Goal: Information Seeking & Learning: Learn about a topic

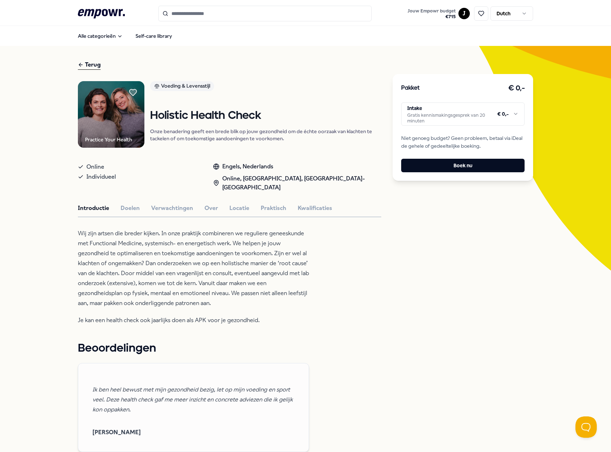
click at [186, 16] on input "Search for products, categories or subcategories" at bounding box center [265, 14] width 214 height 16
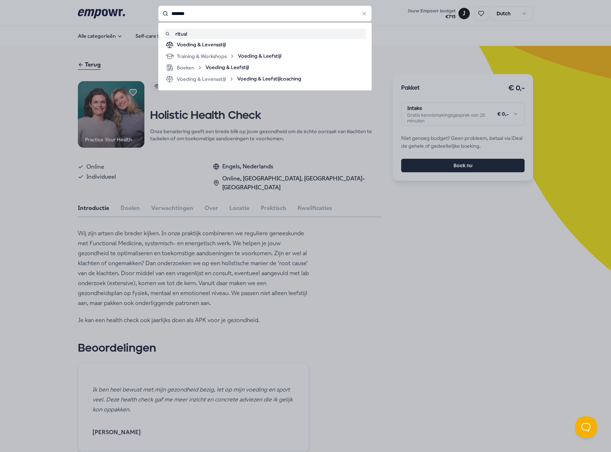
type input "*******"
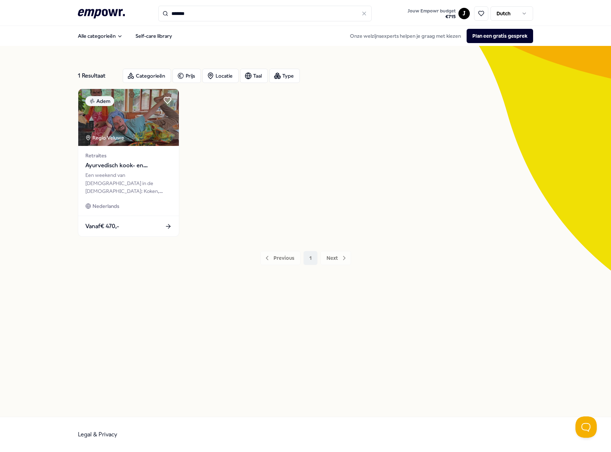
click at [198, 12] on input "*******" at bounding box center [265, 14] width 214 height 16
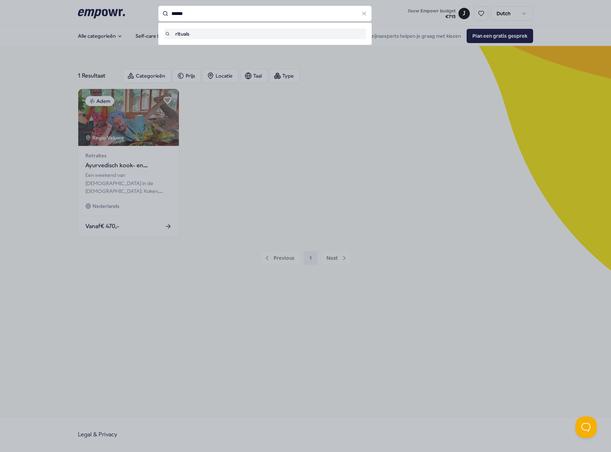
type input "******"
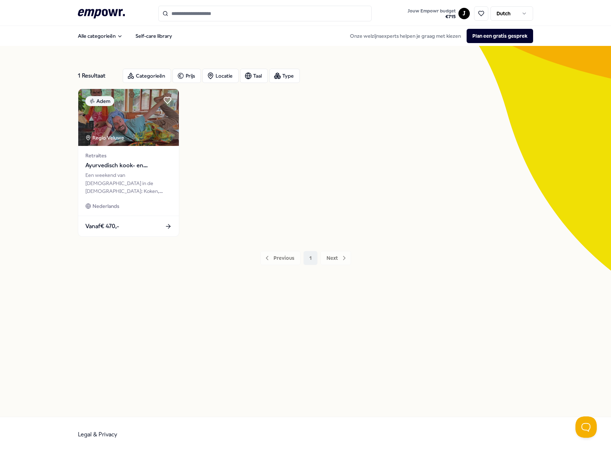
type input "******"
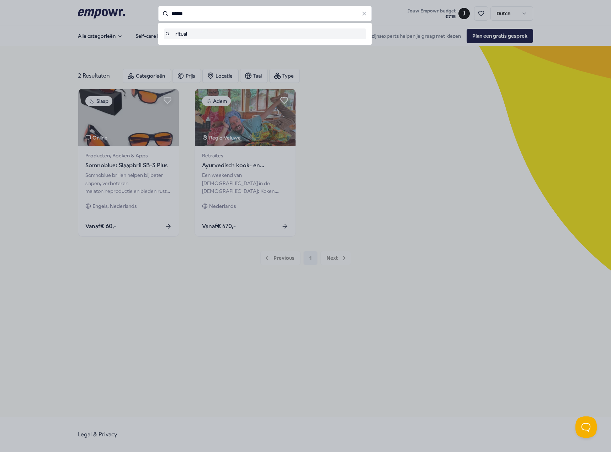
drag, startPoint x: 200, startPoint y: 16, endPoint x: 172, endPoint y: 16, distance: 28.1
click at [172, 16] on input "******" at bounding box center [265, 14] width 214 height 16
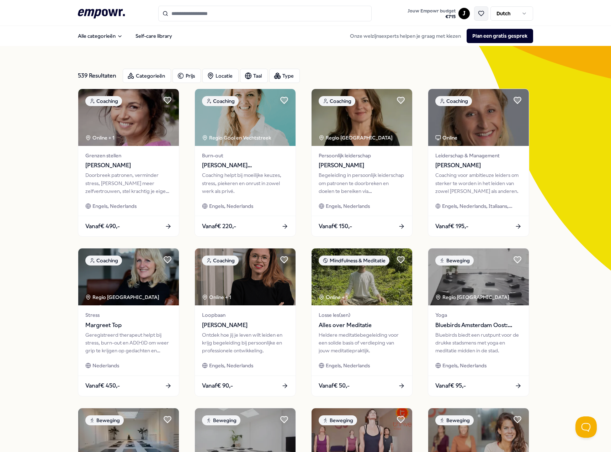
click at [478, 11] on icon at bounding box center [481, 13] width 6 height 6
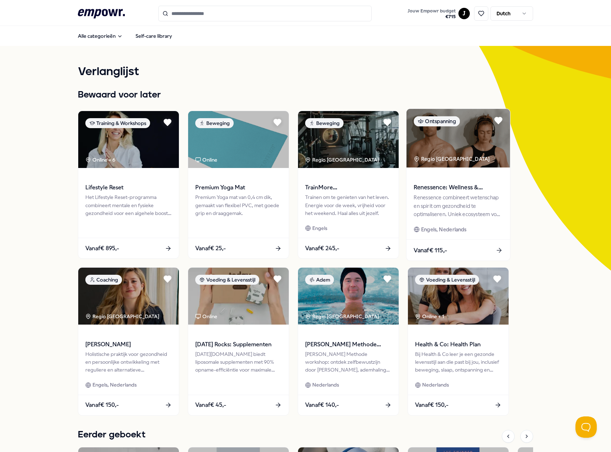
click at [472, 188] on span "Renessence: Wellness & Mindfulness" at bounding box center [458, 187] width 89 height 9
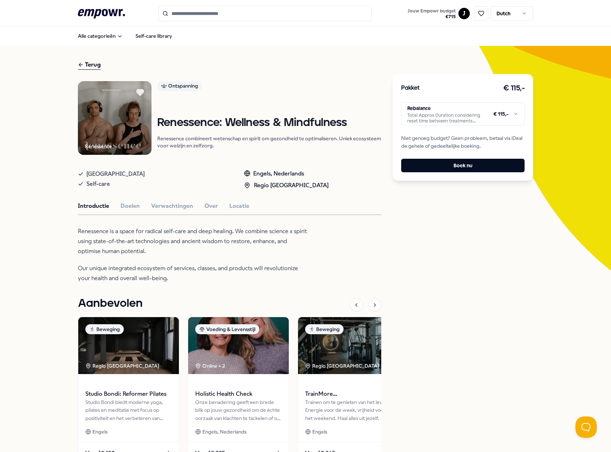
click at [455, 112] on html ".empowr-logo_svg__cls-1{fill:#03032f} Jouw Empowr budget € 715 J Dutch Alle cat…" at bounding box center [305, 226] width 611 height 452
click at [133, 210] on html ".empowr-logo_svg__cls-1{fill:#03032f} Jouw Empowr budget € 715 J Dutch Alle cat…" at bounding box center [305, 226] width 611 height 452
click at [166, 204] on button "Verwachtingen" at bounding box center [172, 205] width 42 height 9
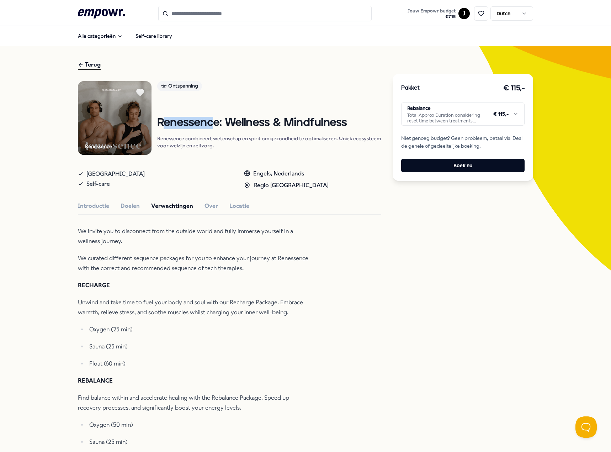
drag, startPoint x: 214, startPoint y: 124, endPoint x: 161, endPoint y: 122, distance: 52.7
click at [161, 122] on h1 "Renessence: Wellness & Mindfulness" at bounding box center [269, 123] width 224 height 12
click at [247, 131] on div "Renessence: Wellness & Mindfulness Renessence combineert wetenschap en spirit o…" at bounding box center [269, 133] width 224 height 32
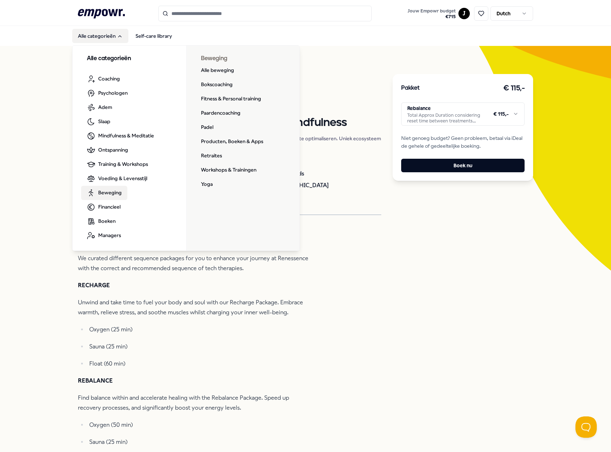
click at [108, 196] on span "Beweging" at bounding box center [109, 193] width 23 height 8
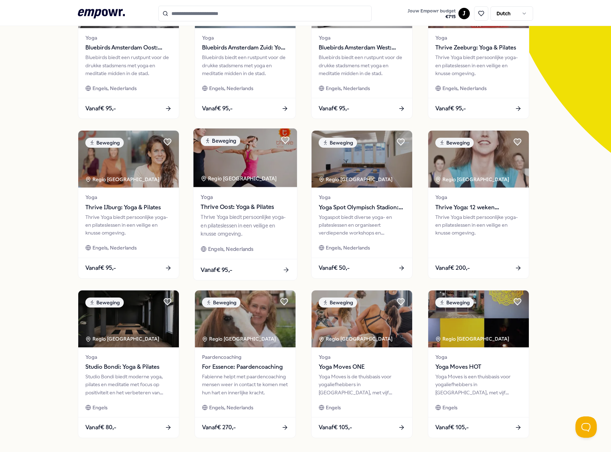
scroll to position [142, 0]
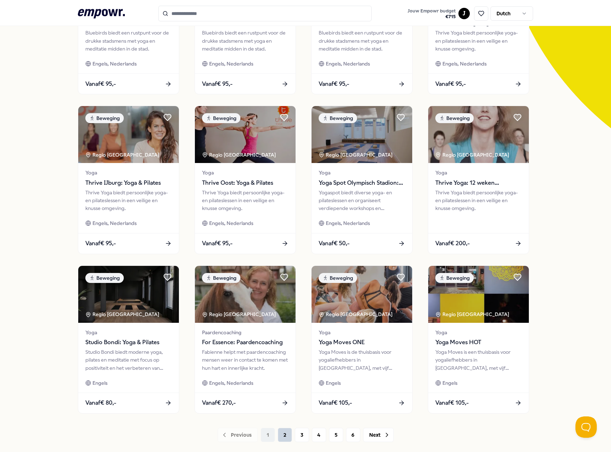
click at [281, 438] on button "2" at bounding box center [285, 435] width 14 height 14
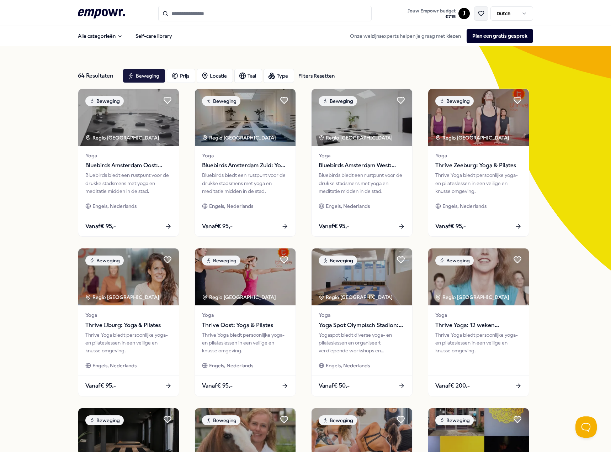
click at [479, 15] on icon at bounding box center [481, 13] width 5 height 5
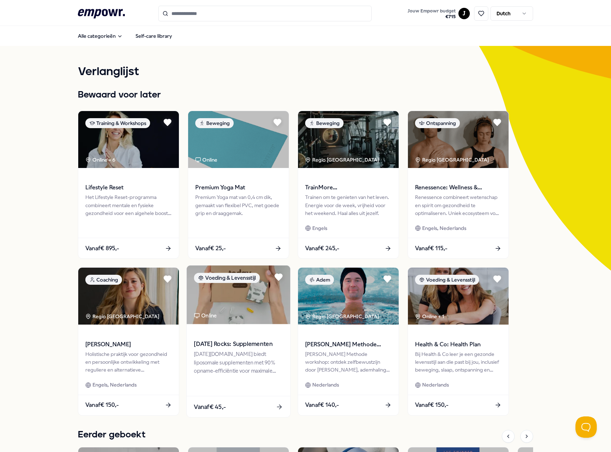
click at [245, 358] on div "[DATE][DOMAIN_NAME] biedt liposomale supplementen met 90% opname-efficiëntie vo…" at bounding box center [238, 362] width 89 height 25
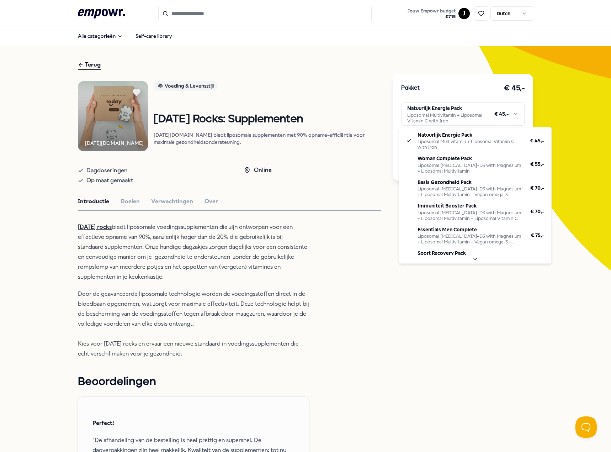
click at [473, 114] on html ".empowr-logo_svg__cls-1{fill:#03032f} Jouw Empowr budget € 715 J Dutch Alle cat…" at bounding box center [305, 226] width 611 height 452
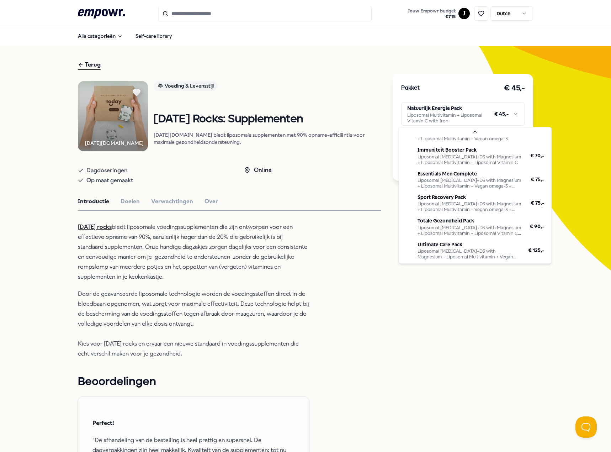
scroll to position [64, 0]
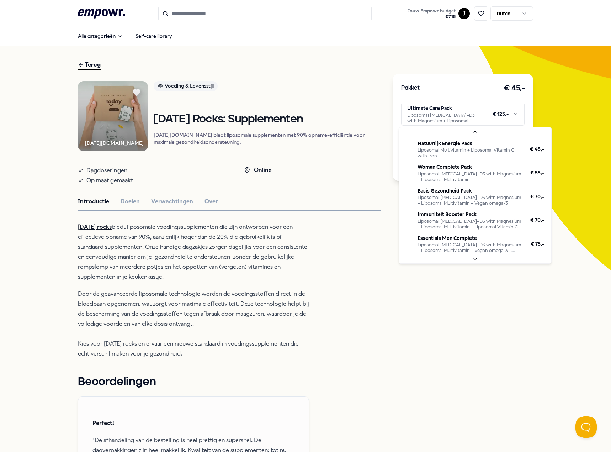
click at [462, 111] on html ".empowr-logo_svg__cls-1{fill:#03032f} Jouw Empowr budget € 715 J Dutch Alle cat…" at bounding box center [305, 226] width 611 height 452
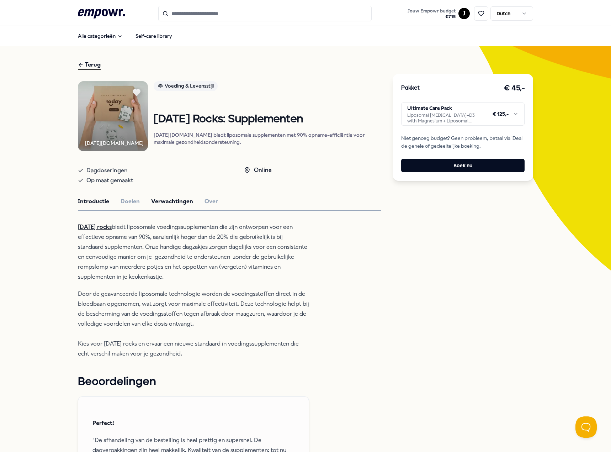
click at [167, 206] on button "Verwachtingen" at bounding box center [172, 201] width 42 height 9
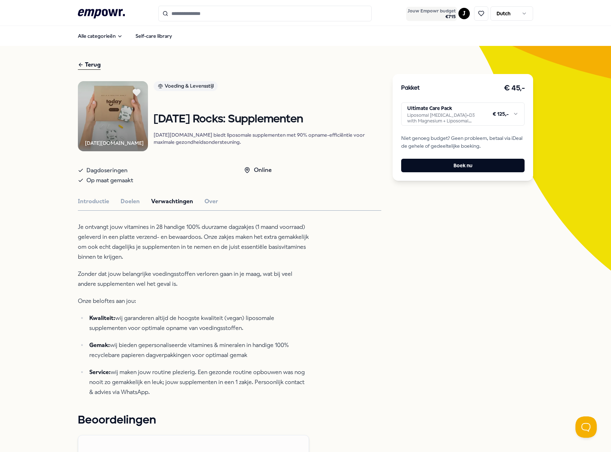
click at [429, 14] on span "€ 715" at bounding box center [432, 17] width 48 height 6
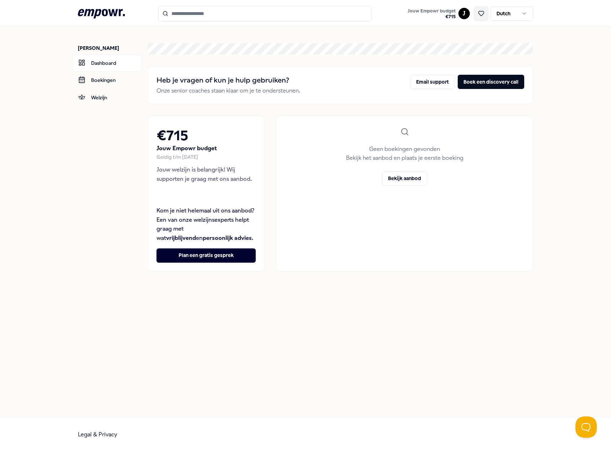
click at [487, 10] on button at bounding box center [481, 13] width 14 height 14
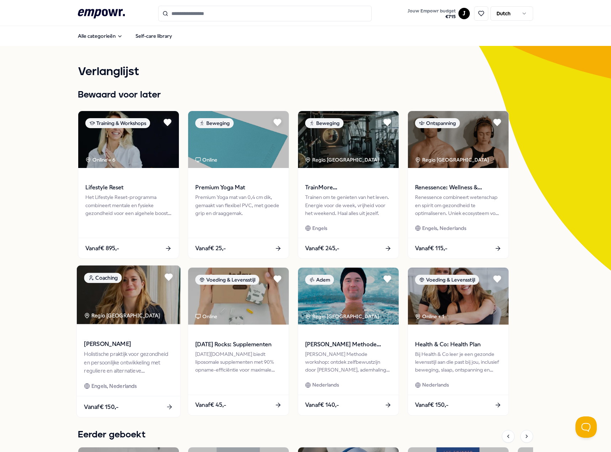
click at [152, 340] on span "[PERSON_NAME]" at bounding box center [128, 344] width 89 height 9
click at [444, 15] on span "€ 715" at bounding box center [432, 17] width 48 height 6
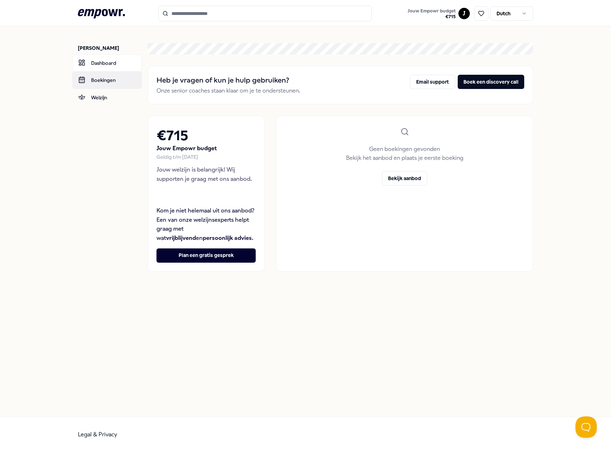
click at [115, 83] on link "Boekingen" at bounding box center [107, 80] width 70 height 17
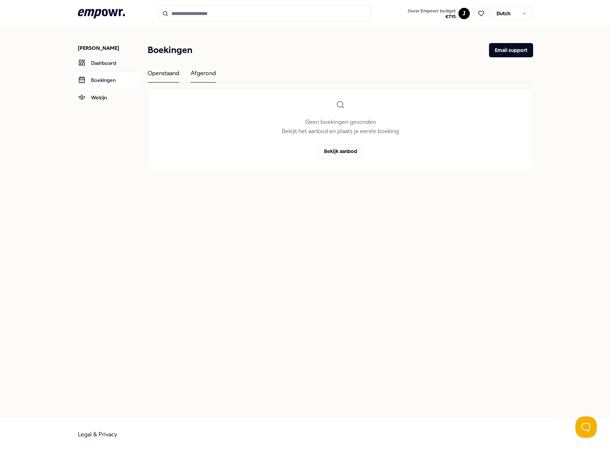
click at [209, 77] on div "Afgerond" at bounding box center [203, 76] width 25 height 14
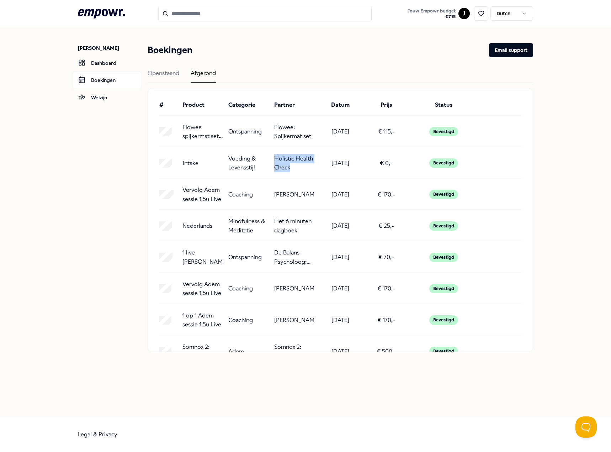
drag, startPoint x: 295, startPoint y: 174, endPoint x: 275, endPoint y: 160, distance: 23.7
click at [275, 160] on div "Intake Voeding & Levensstijl Holistic Health Check [DATE] € 0,- Bevestigd" at bounding box center [340, 166] width 362 height 26
copy p "Holistic Health Check"
click at [197, 19] on input "Search for products, categories or subcategories" at bounding box center [265, 14] width 214 height 16
paste input "**********"
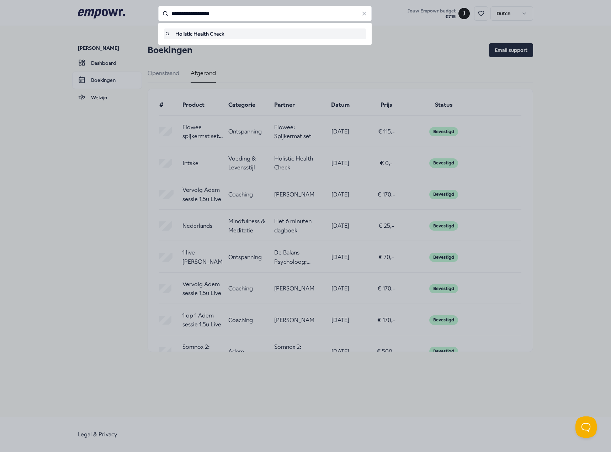
type input "**********"
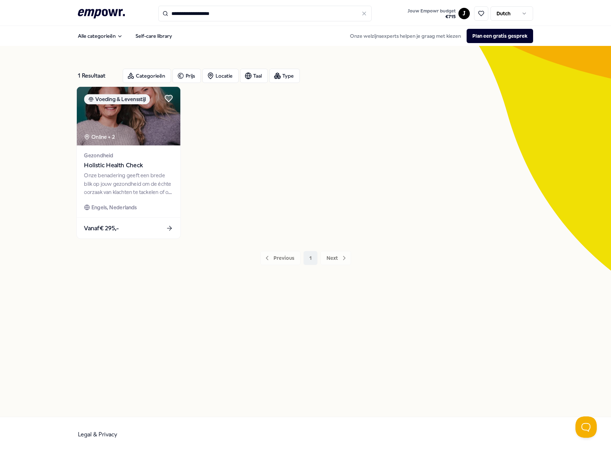
click at [162, 157] on span "Gezondheid" at bounding box center [128, 155] width 89 height 8
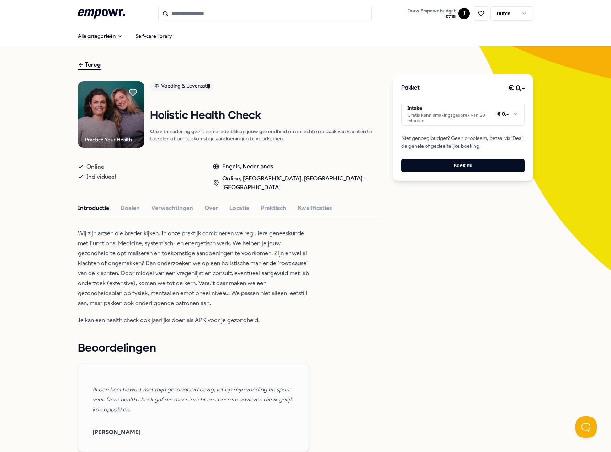
click at [470, 110] on html ".empowr-logo_svg__cls-1{fill:#03032f} Jouw Empowr budget € 715 J Dutch Alle cat…" at bounding box center [305, 226] width 611 height 452
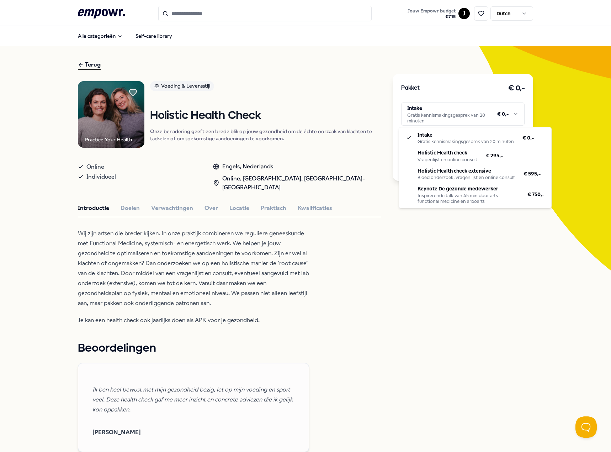
click at [470, 110] on html ".empowr-logo_svg__cls-1{fill:#03032f} Jouw Empowr budget € 715 J Dutch Alle cat…" at bounding box center [305, 226] width 611 height 452
click at [476, 115] on html ".empowr-logo_svg__cls-1{fill:#03032f} Jouw Empowr budget € 715 J Dutch Alle cat…" at bounding box center [305, 226] width 611 height 452
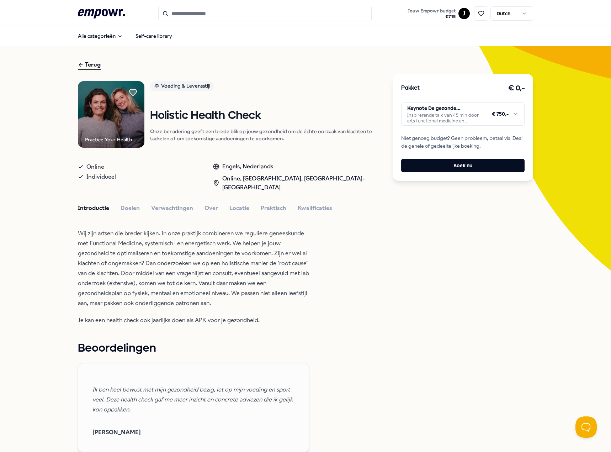
click at [453, 120] on html ".empowr-logo_svg__cls-1{fill:#03032f} Jouw Empowr budget € 715 J Dutch Alle cat…" at bounding box center [305, 226] width 611 height 452
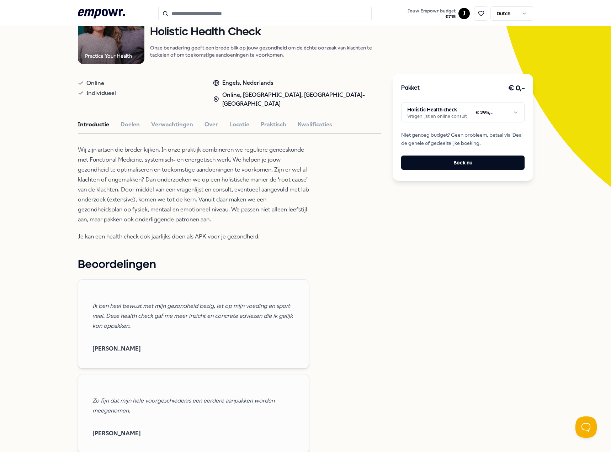
scroll to position [71, 0]
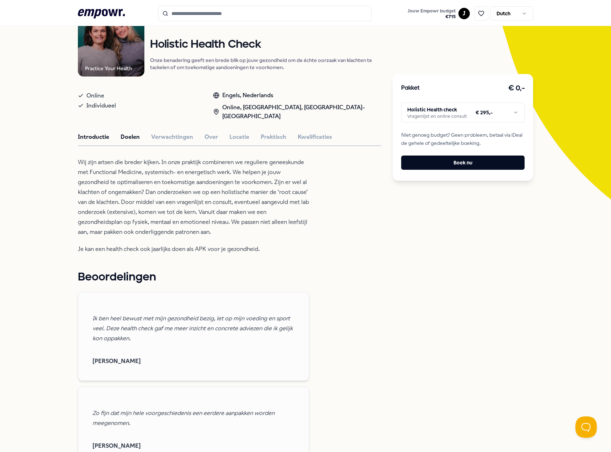
click at [129, 139] on button "Doelen" at bounding box center [130, 136] width 19 height 9
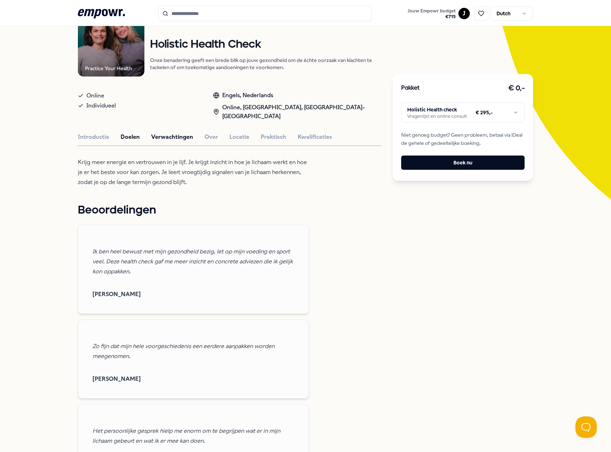
click at [155, 137] on button "Verwachtingen" at bounding box center [172, 136] width 42 height 9
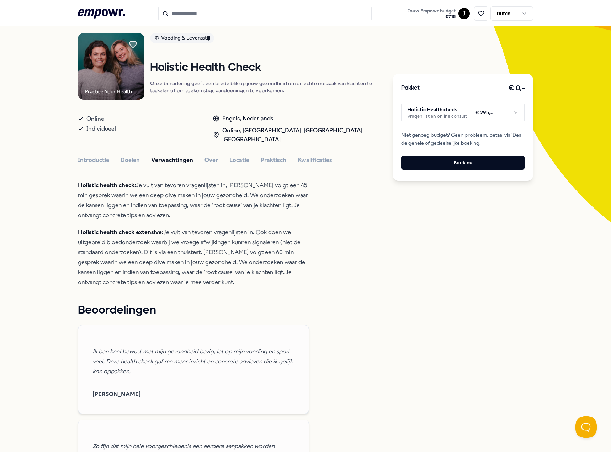
scroll to position [36, 0]
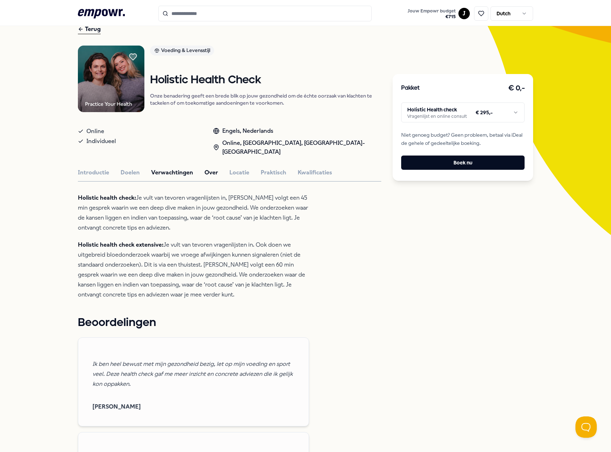
click at [205, 169] on button "Over" at bounding box center [212, 172] width 14 height 9
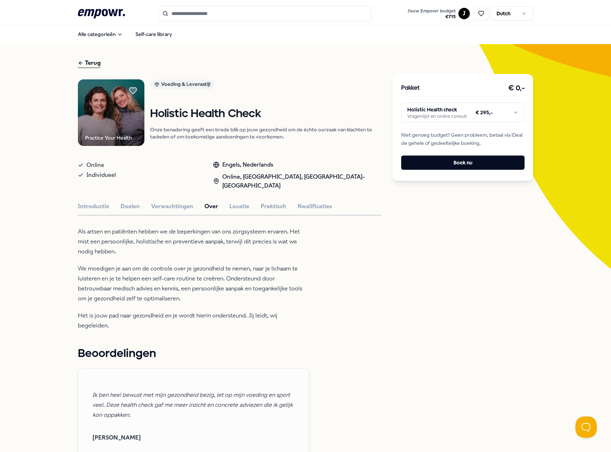
scroll to position [0, 0]
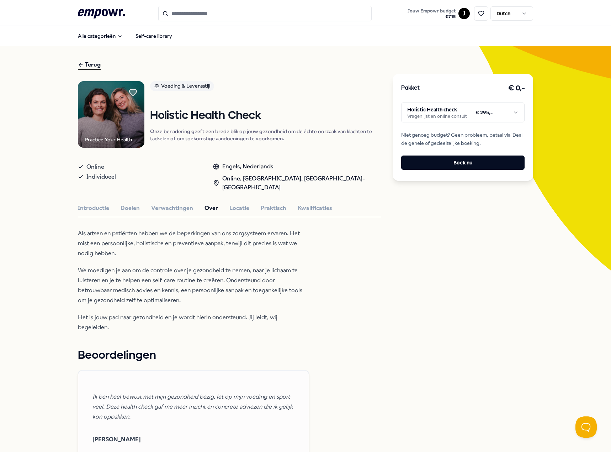
click at [233, 199] on div "Practice Your Health Voeding & Levensstijl Holistic Health Check Onze benaderin…" at bounding box center [230, 449] width 304 height 736
click at [233, 204] on button "Locatie" at bounding box center [240, 208] width 20 height 9
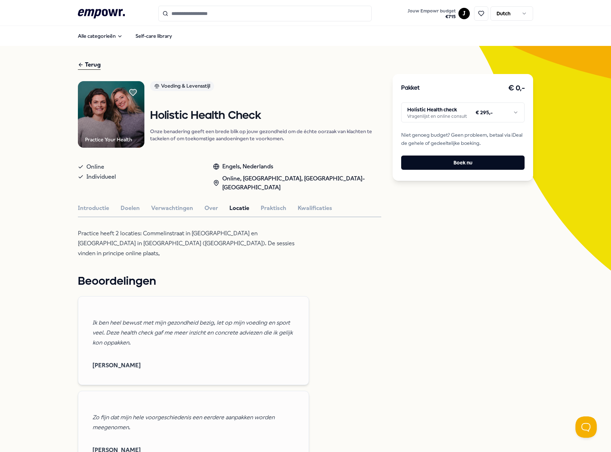
click at [265, 203] on div "Practice Your Health Voeding & Levensstijl Holistic Health Check Onze benaderin…" at bounding box center [230, 412] width 304 height 662
click at [271, 206] on button "Praktisch" at bounding box center [274, 208] width 26 height 9
click at [308, 209] on button "Kwalificaties" at bounding box center [315, 208] width 35 height 9
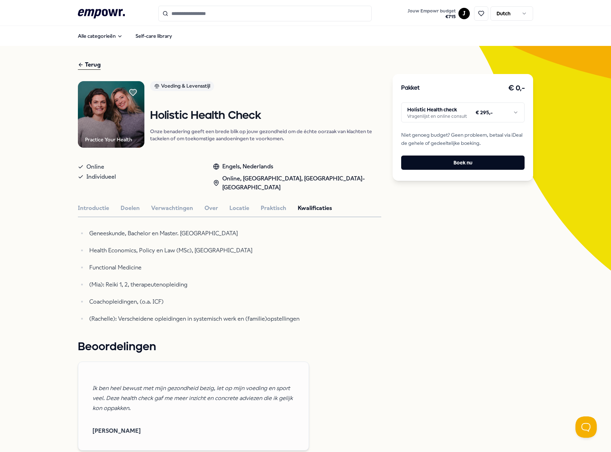
click at [172, 215] on div "Practice Your Health Voeding & Levensstijl Holistic Health Check Onze benaderin…" at bounding box center [230, 445] width 304 height 728
click at [170, 213] on div "Practice Your Health Voeding & Levensstijl Holistic Health Check Onze benaderin…" at bounding box center [230, 445] width 304 height 728
click at [163, 211] on button "Verwachtingen" at bounding box center [172, 208] width 42 height 9
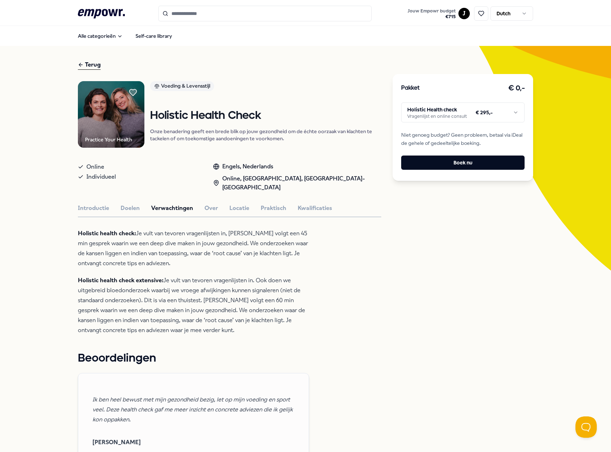
click at [428, 108] on html ".empowr-logo_svg__cls-1{fill:#03032f} Jouw Empowr budget € 715 J Dutch Alle cat…" at bounding box center [305, 226] width 611 height 452
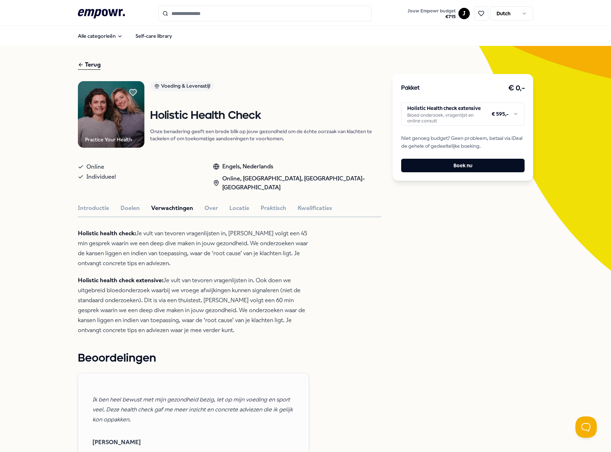
drag, startPoint x: 551, startPoint y: 15, endPoint x: 545, endPoint y: 3, distance: 13.9
click at [551, 15] on header ".empowr-logo_svg__cls-1{fill:#03032f} Jouw Empowr budget € 715 J Dutch" at bounding box center [305, 13] width 611 height 26
